Goal: Task Accomplishment & Management: Use online tool/utility

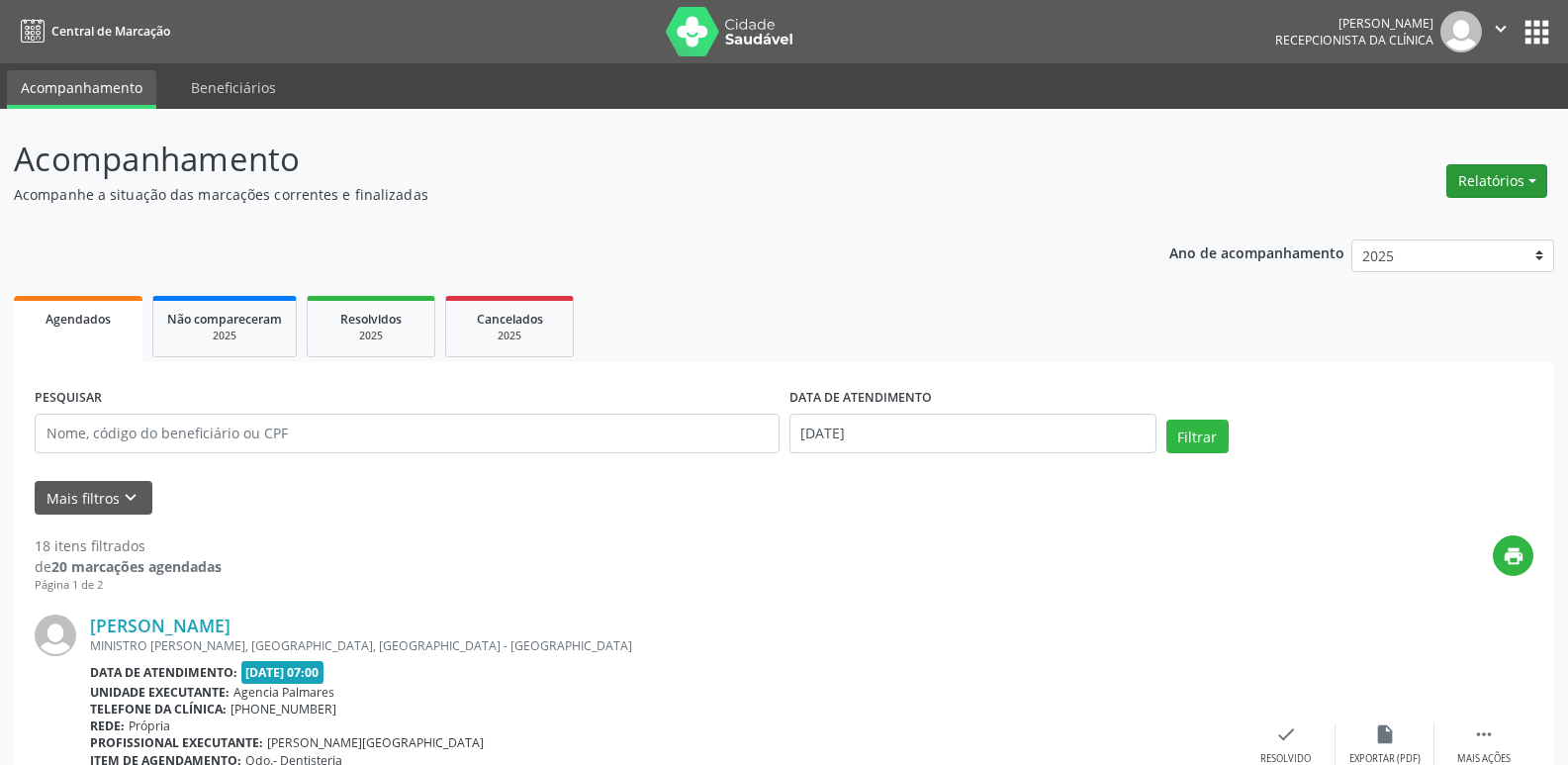
click at [1513, 179] on button "Relatórios" at bounding box center [1495, 181] width 100 height 34
click at [1415, 223] on link "Agendamentos" at bounding box center [1442, 224] width 213 height 28
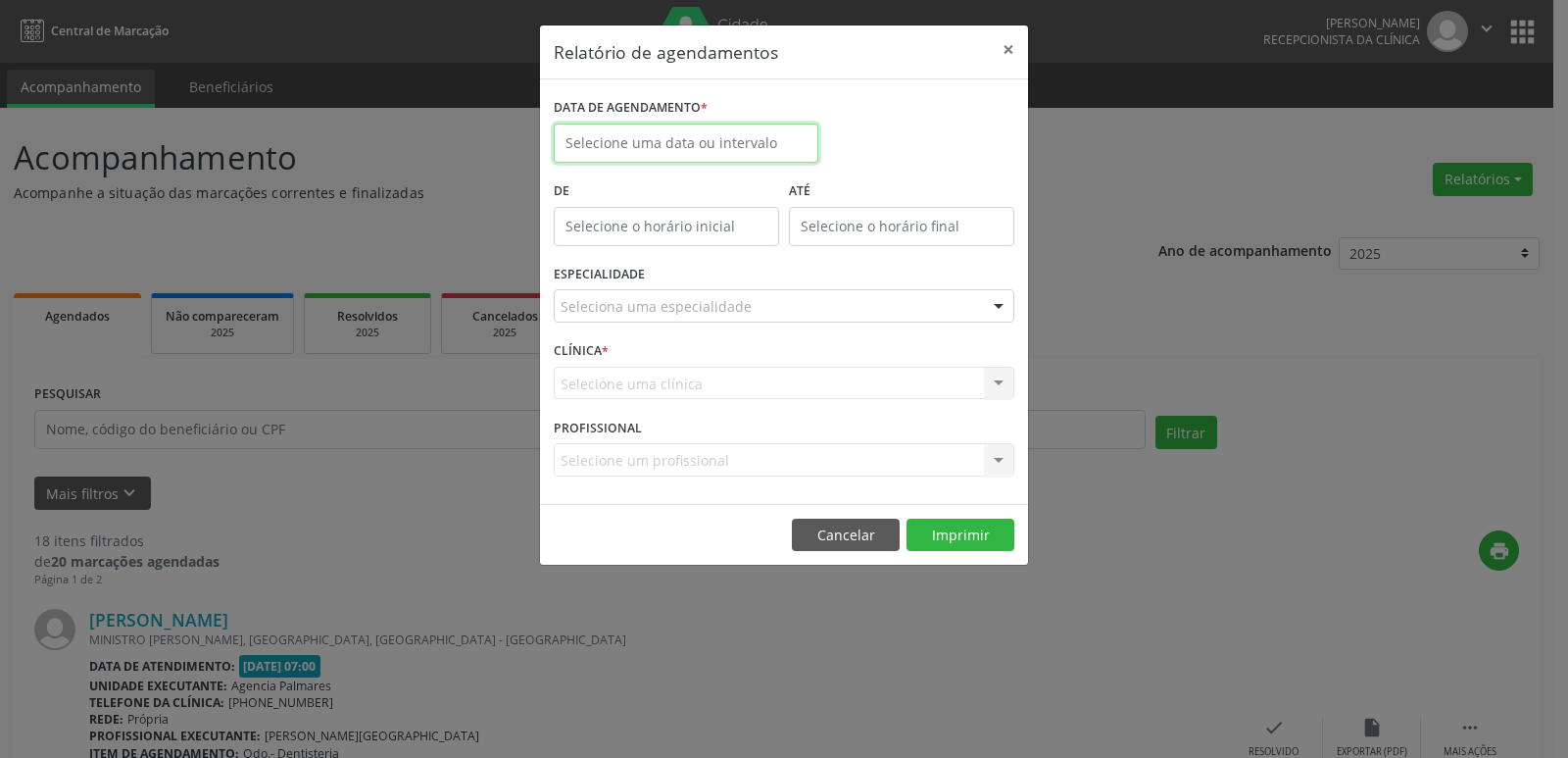
click at [733, 149] on body "Central de Marcação [PERSON_NAME] Recepcionista da clínica  Configurações Sair…" at bounding box center [784, 379] width 1568 height 758
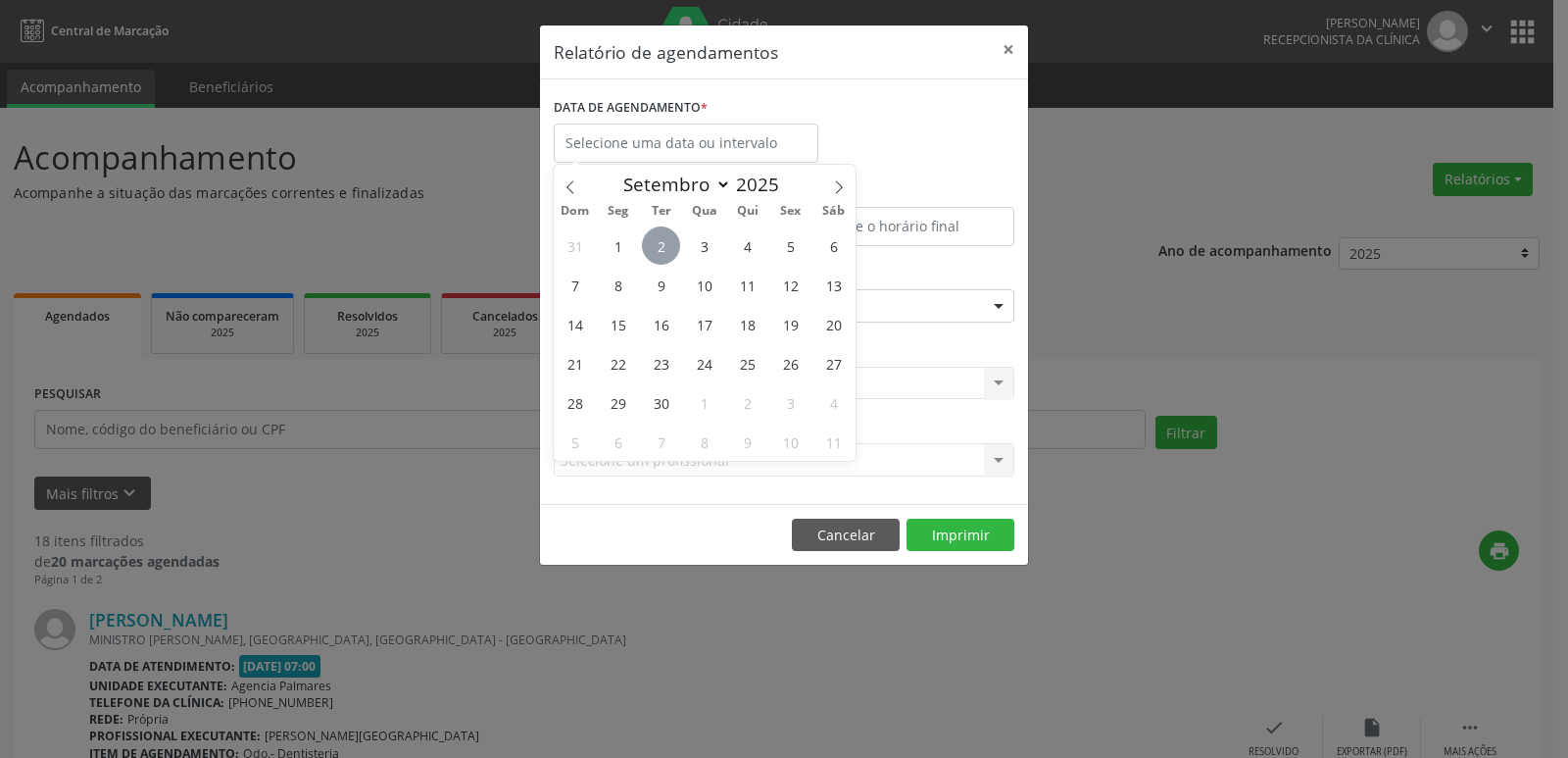
click at [655, 237] on span "2" at bounding box center [661, 245] width 38 height 38
type input "[DATE]"
click at [655, 237] on span "2" at bounding box center [661, 245] width 38 height 38
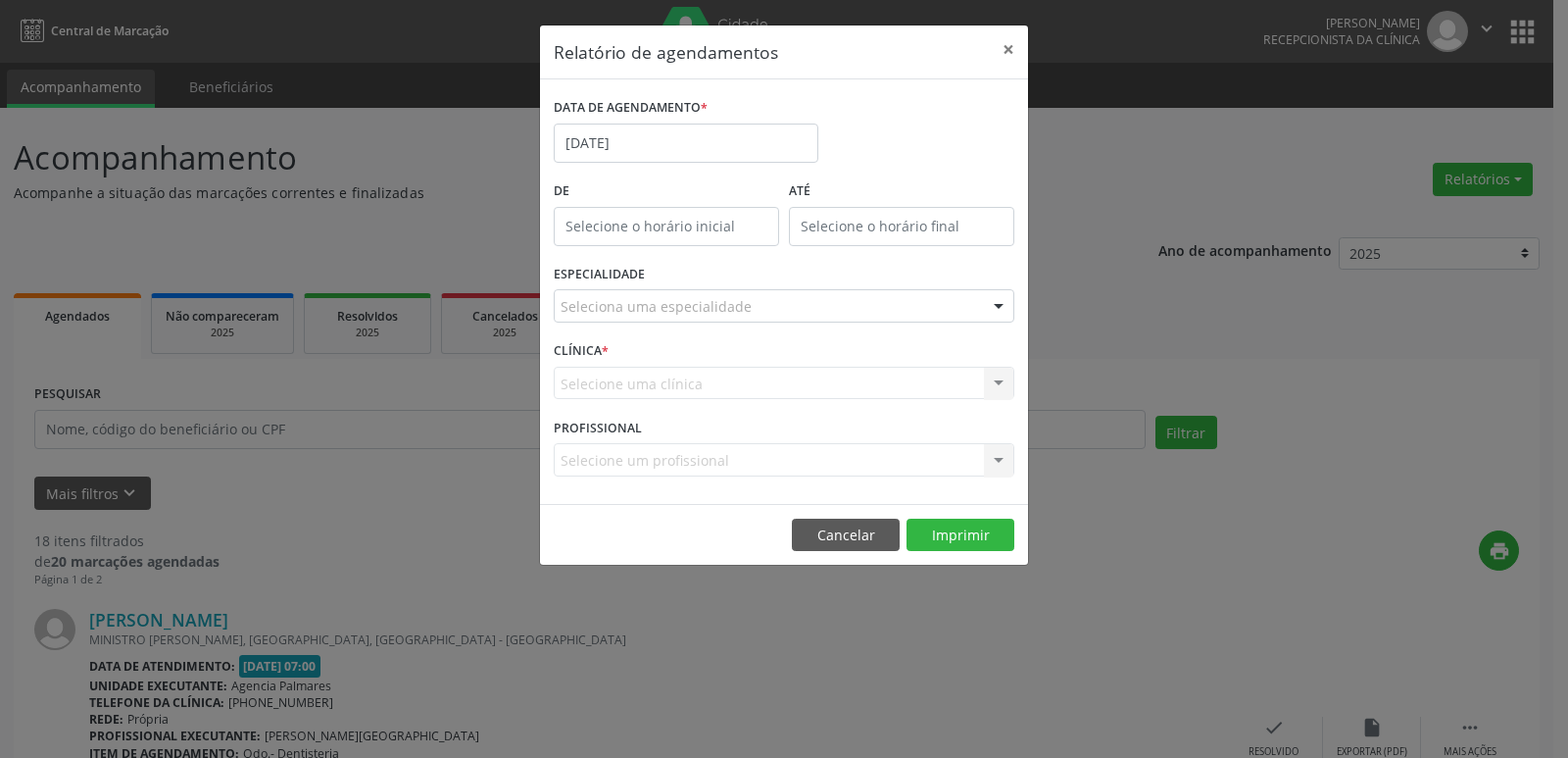
click at [995, 306] on div at bounding box center [999, 307] width 30 height 34
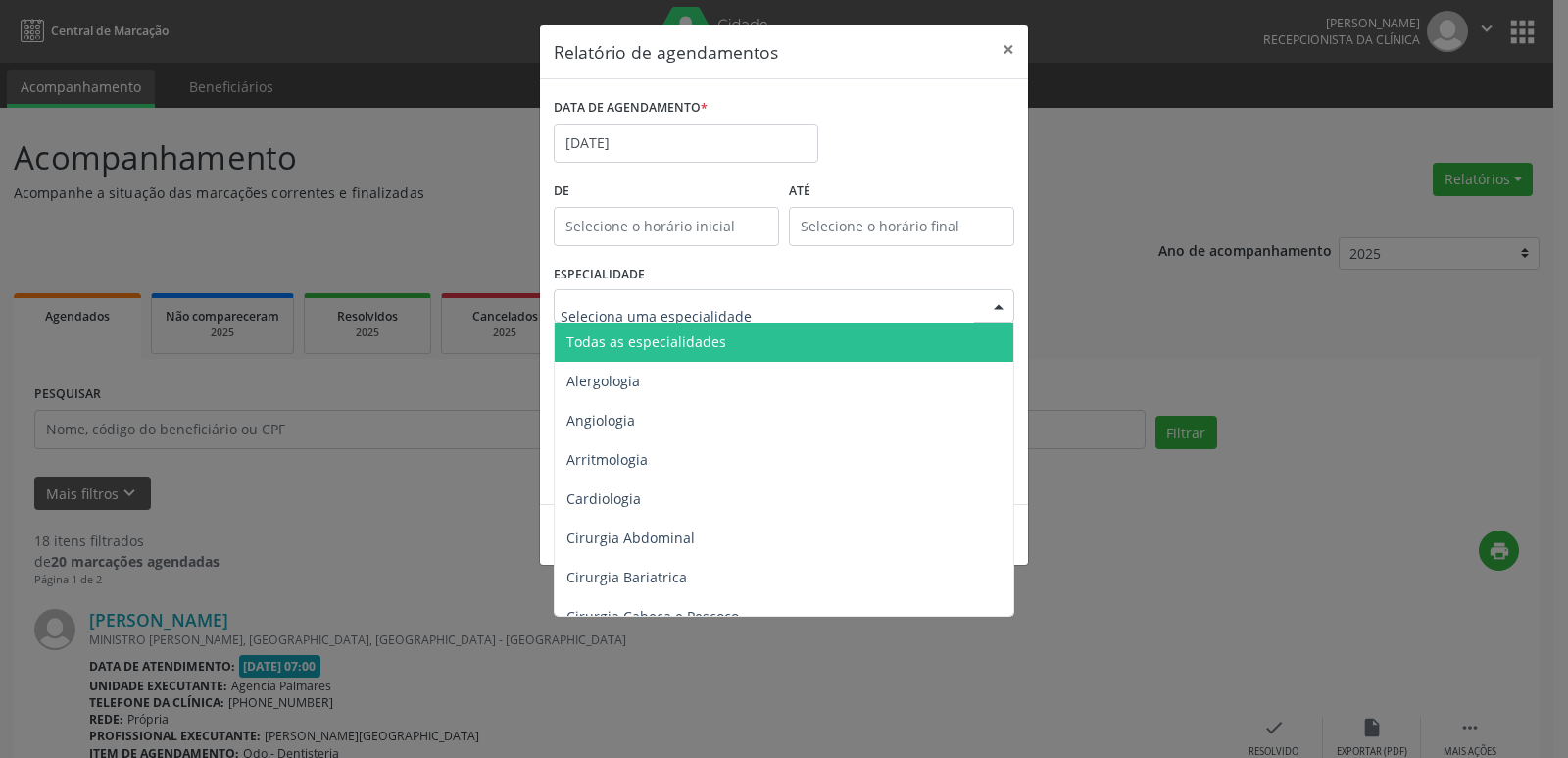
click at [793, 333] on span "Todas as especialidades" at bounding box center [785, 342] width 461 height 39
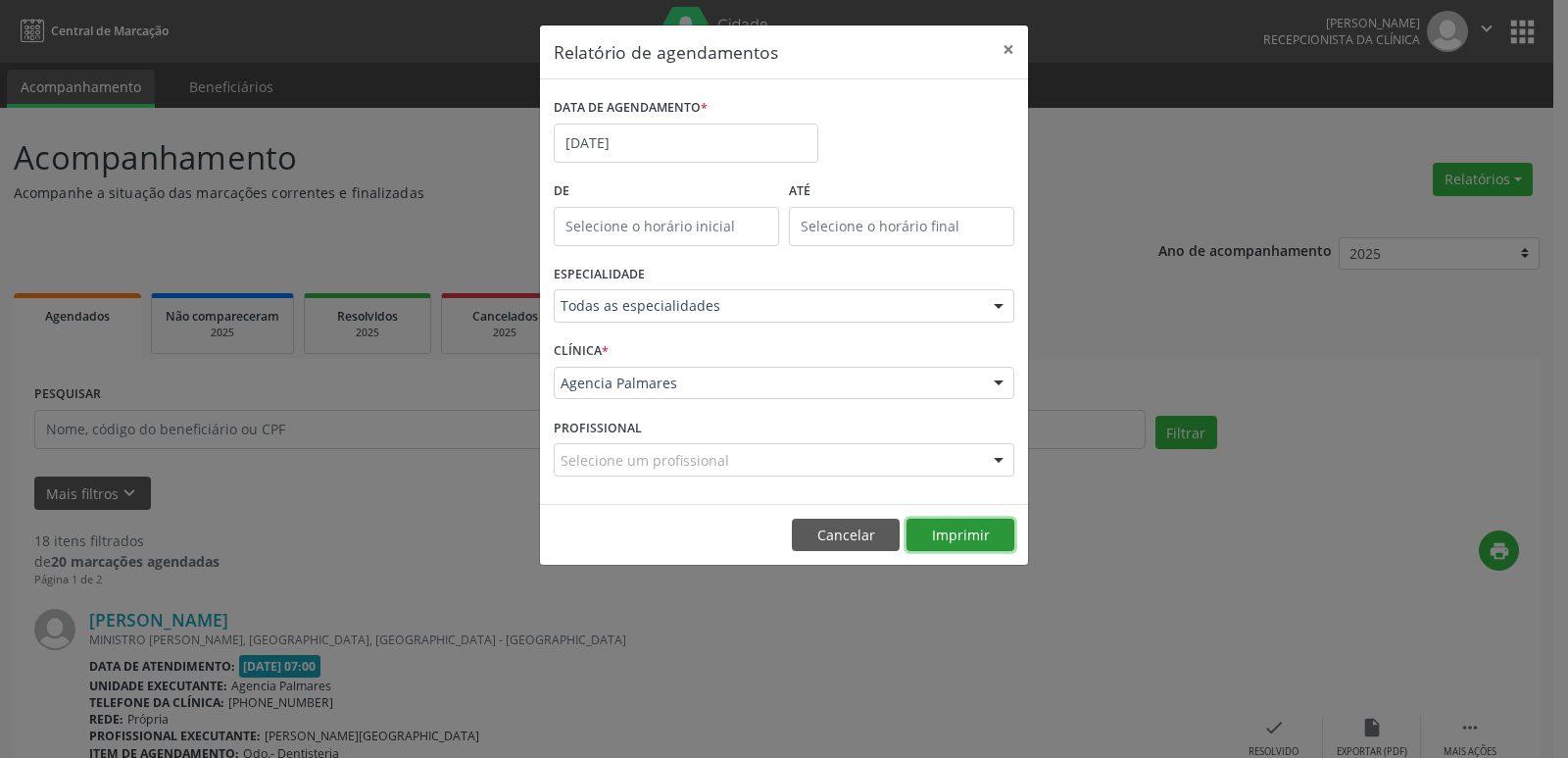
click at [961, 533] on button "Imprimir" at bounding box center [960, 535] width 107 height 34
click at [647, 143] on input "[DATE]" at bounding box center [686, 143] width 265 height 39
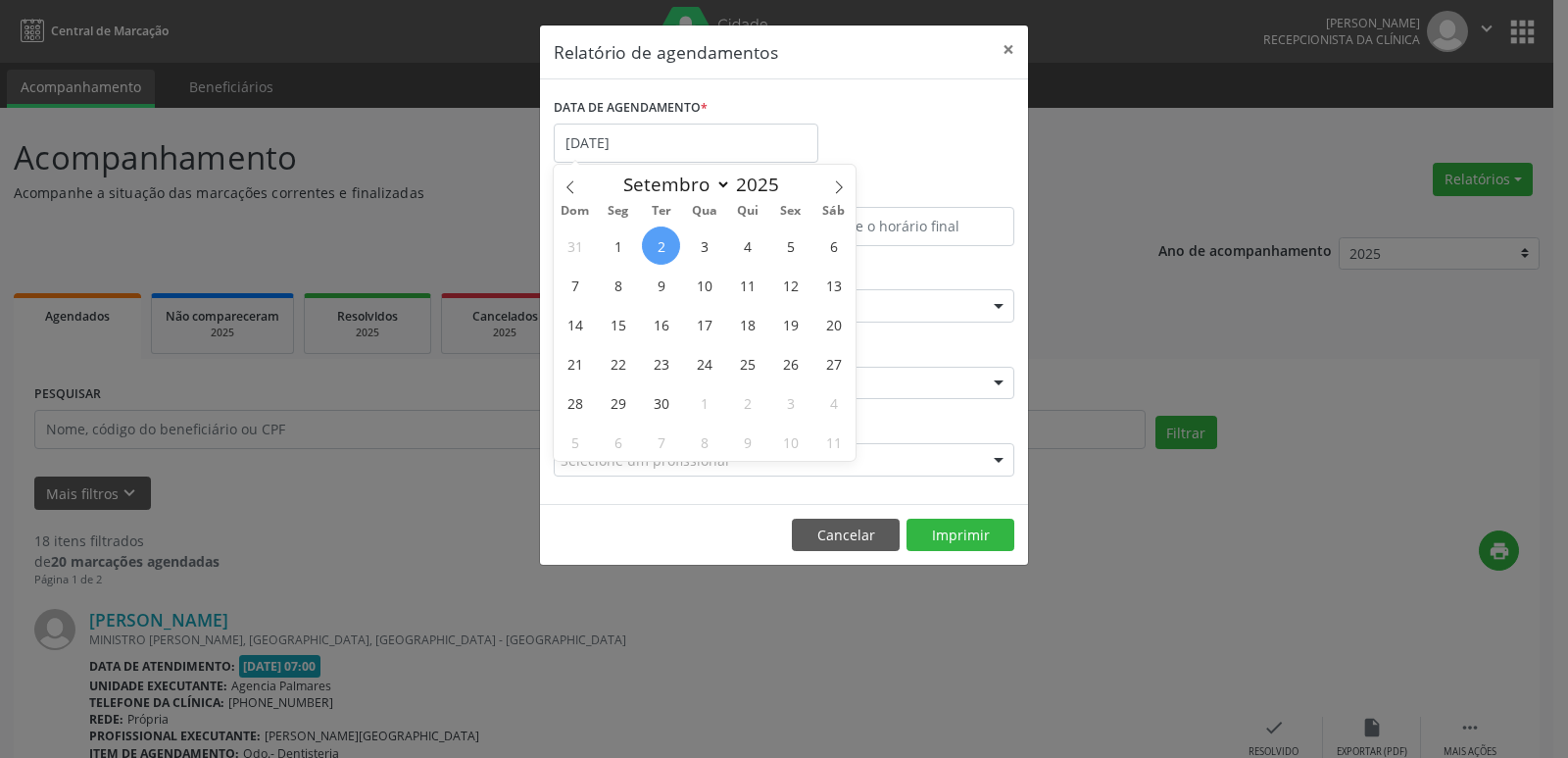
click at [665, 257] on span "2" at bounding box center [661, 245] width 38 height 38
type input "[DATE]"
click at [656, 251] on span "2" at bounding box center [661, 245] width 38 height 38
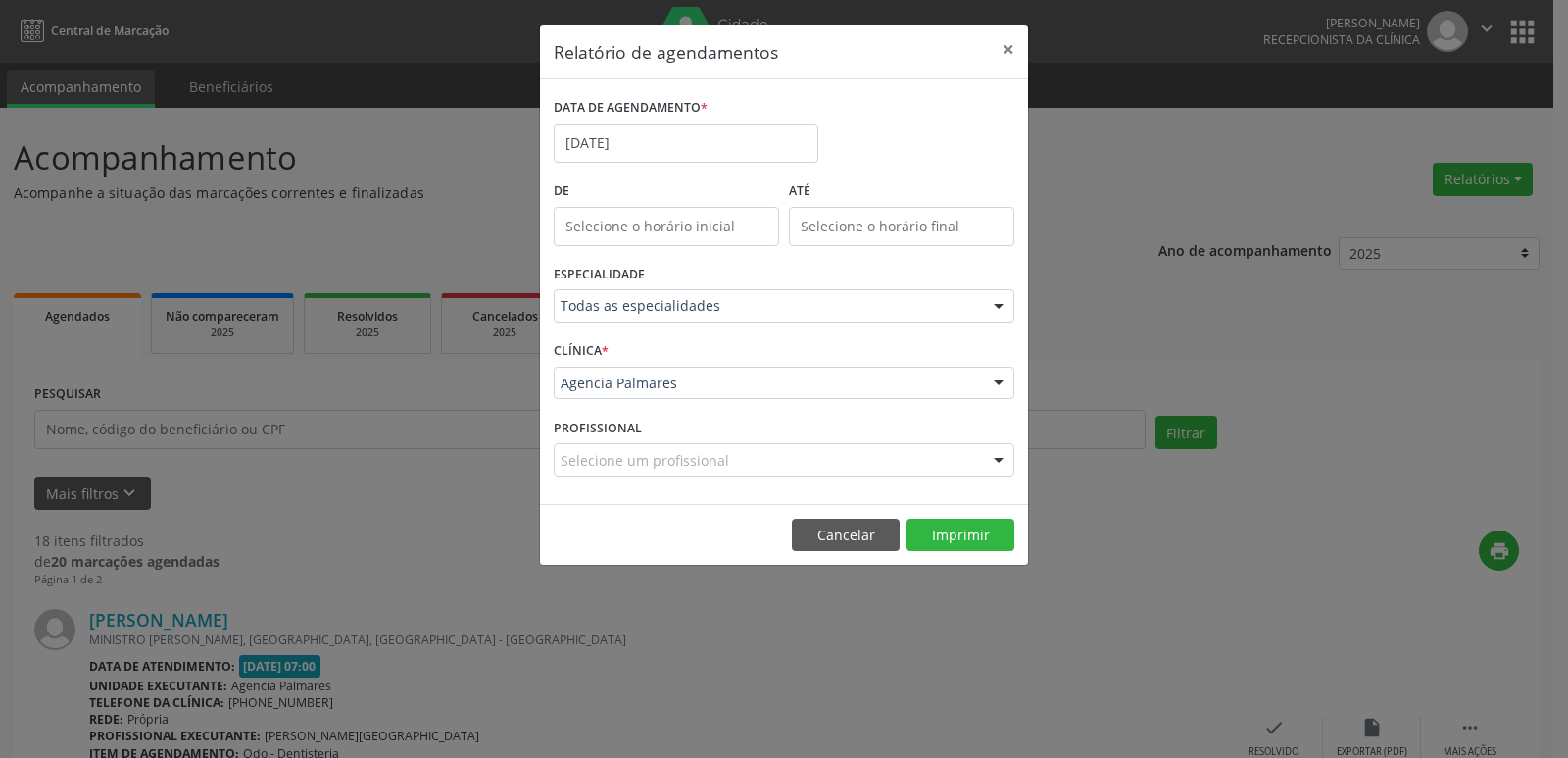
click at [986, 302] on div at bounding box center [999, 307] width 30 height 34
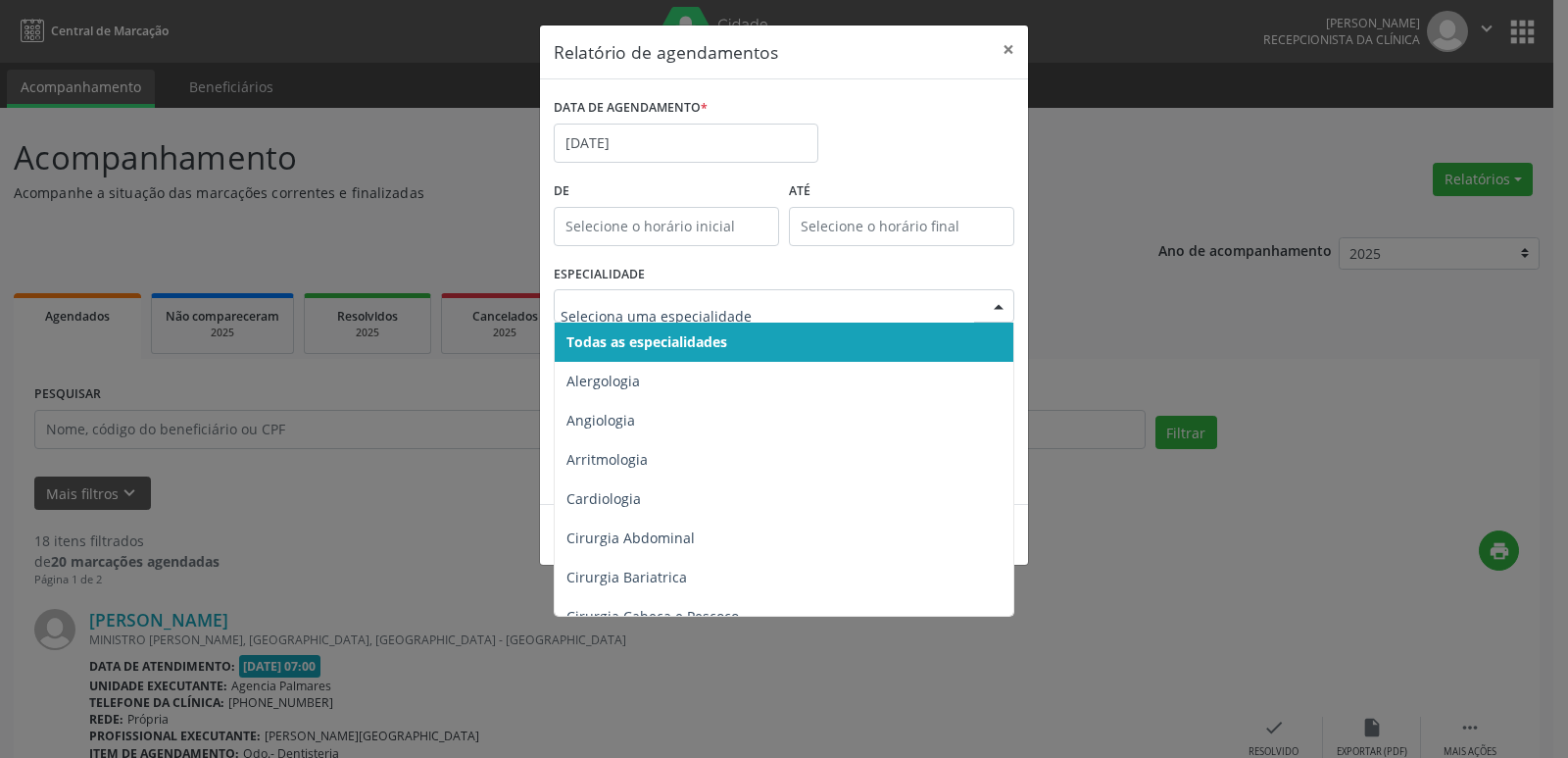
click at [817, 338] on span "Todas as especialidades" at bounding box center [785, 342] width 461 height 39
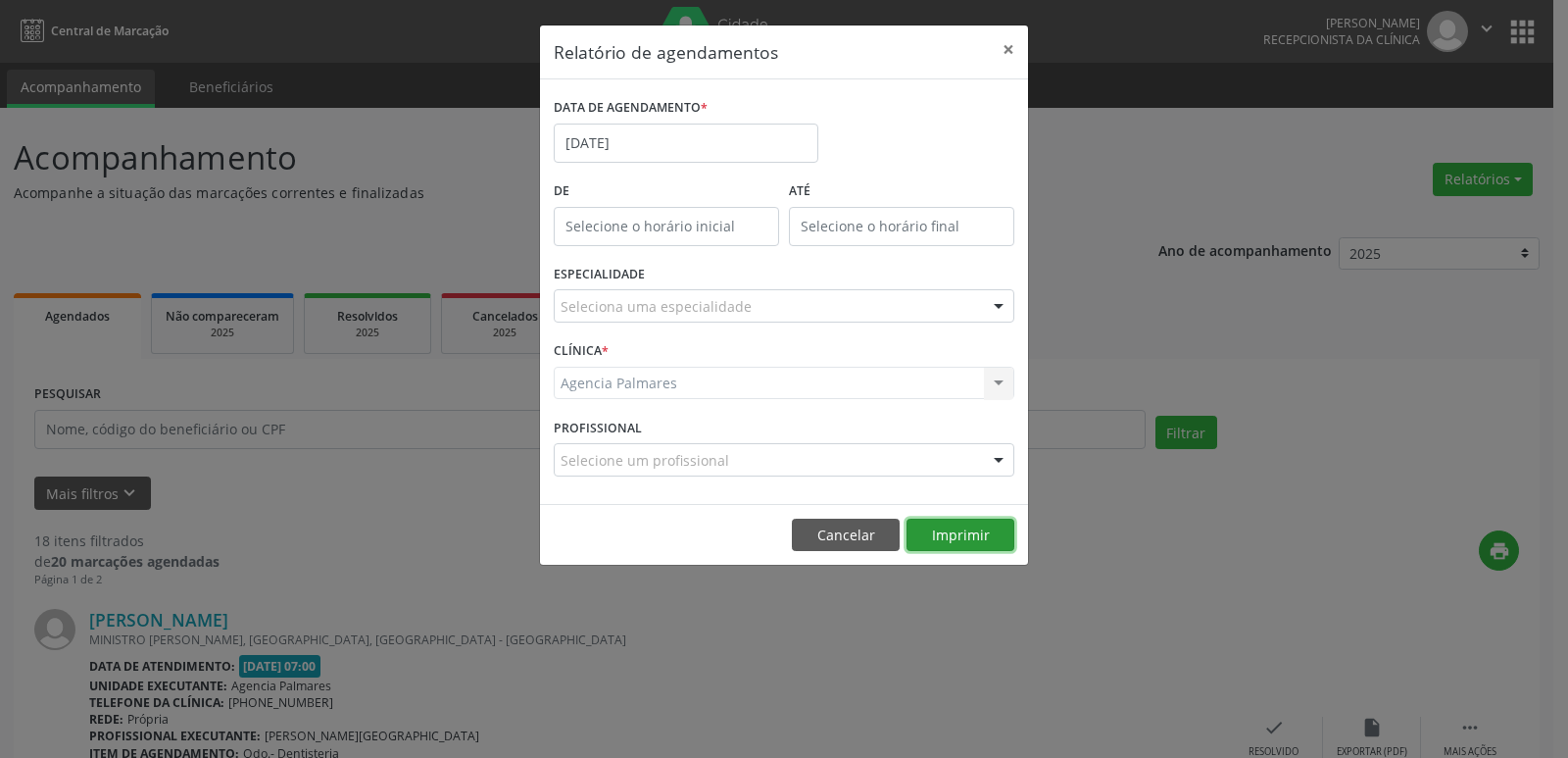
click at [960, 529] on button "Imprimir" at bounding box center [960, 535] width 107 height 34
